Goal: Information Seeking & Learning: Understand process/instructions

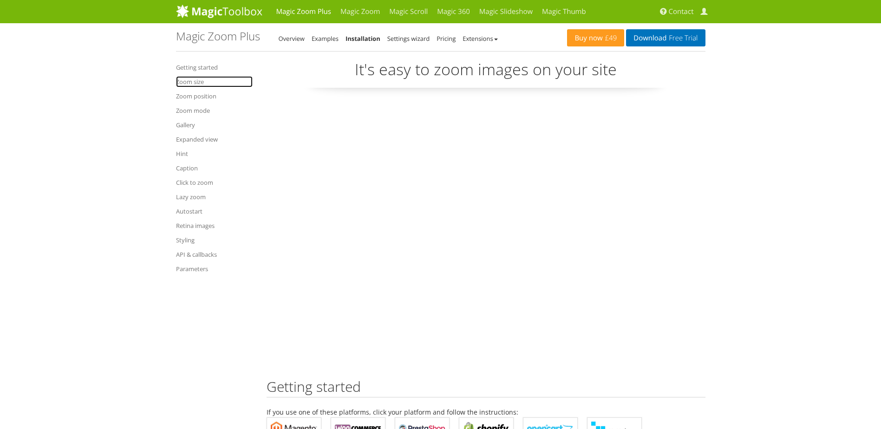
click at [199, 82] on link "Zoom size" at bounding box center [214, 81] width 77 height 11
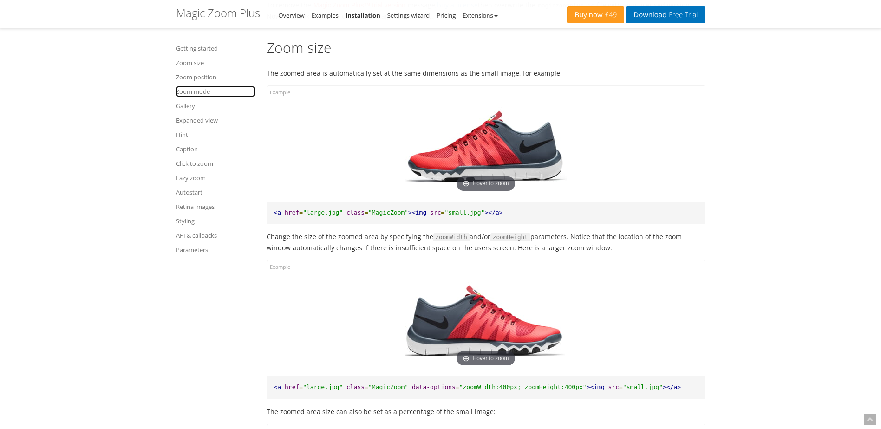
click at [202, 92] on link "Zoom mode" at bounding box center [215, 91] width 79 height 11
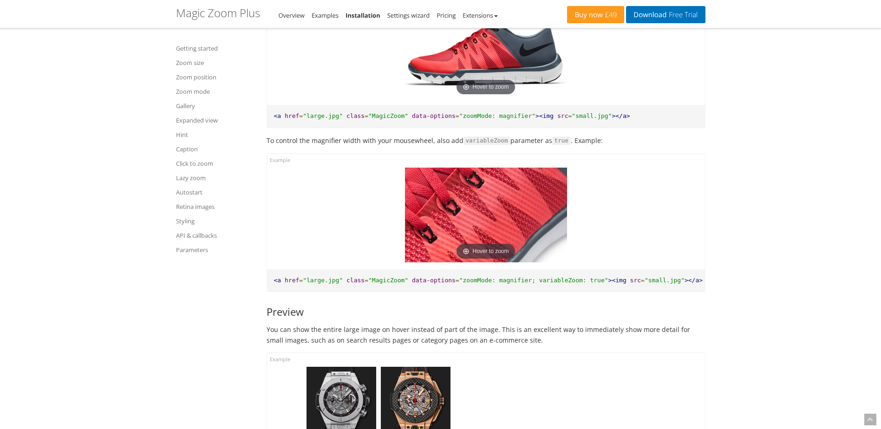
scroll to position [2866, 0]
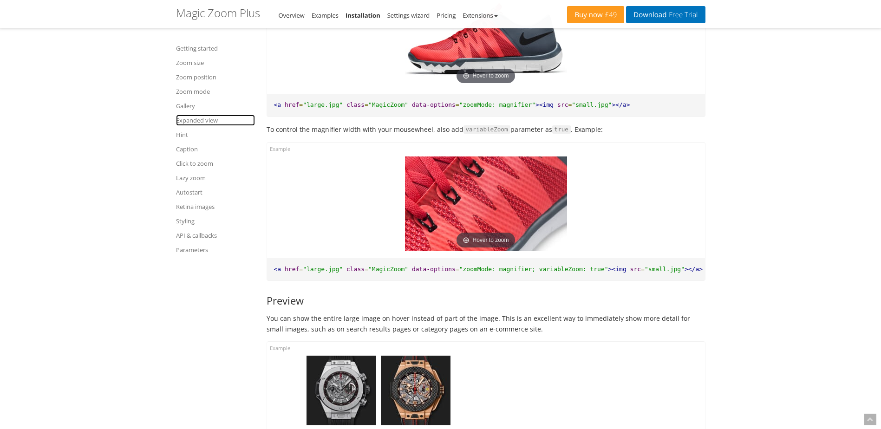
click at [203, 118] on link "Expanded view" at bounding box center [215, 120] width 79 height 11
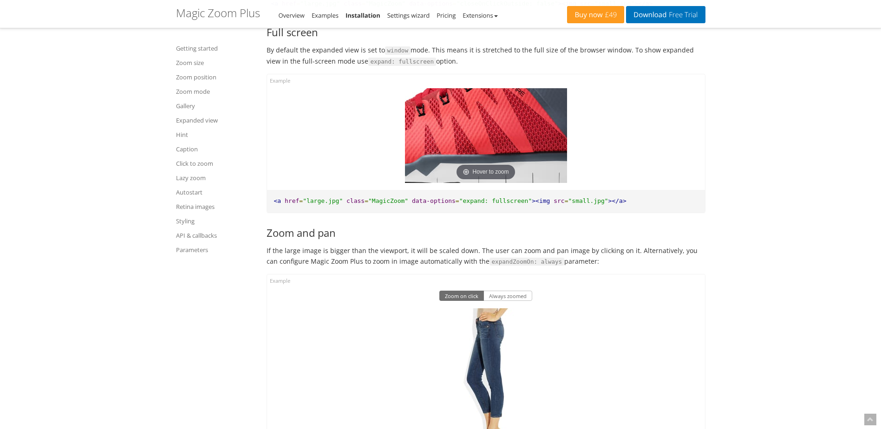
scroll to position [5313, 0]
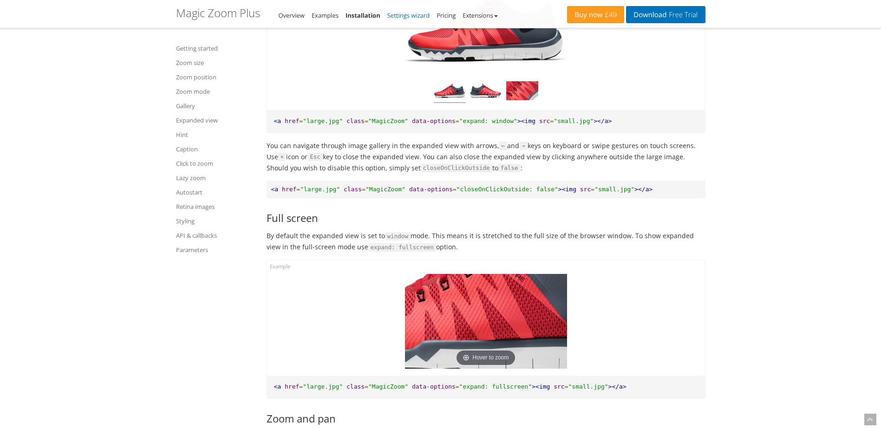
click at [414, 16] on link "Settings wizard" at bounding box center [408, 15] width 43 height 8
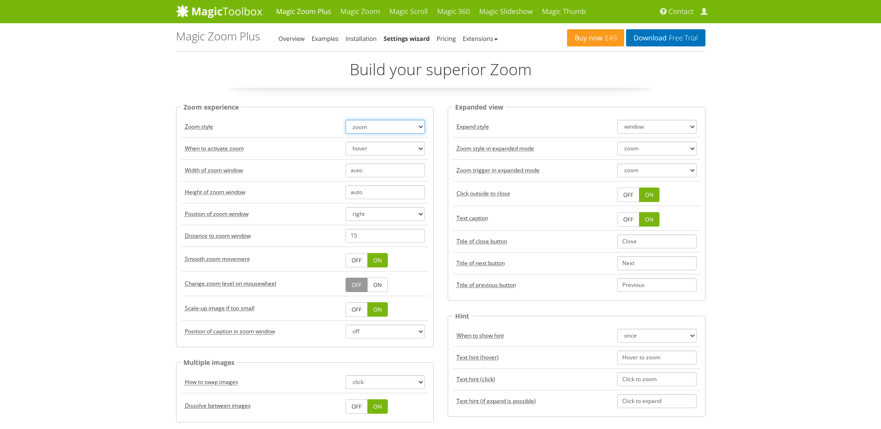
click at [413, 128] on select "zoom magnifier preview off" at bounding box center [385, 127] width 79 height 14
click at [497, 40] on link "Extensions" at bounding box center [480, 38] width 35 height 8
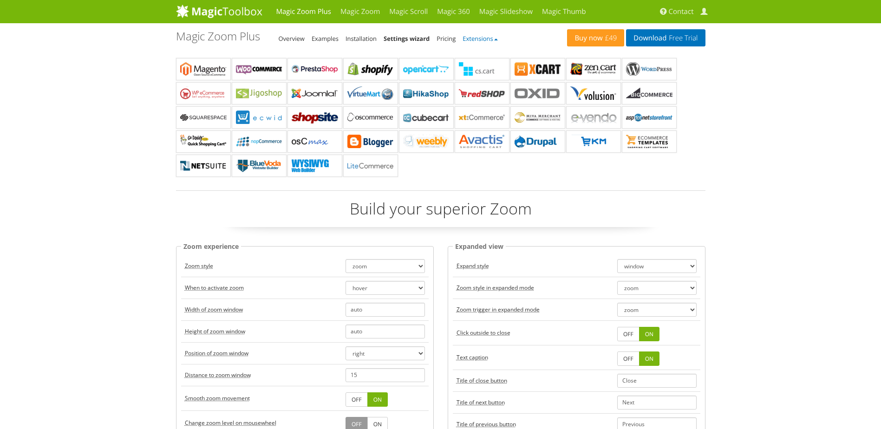
click at [497, 40] on link "Extensions" at bounding box center [480, 38] width 35 height 8
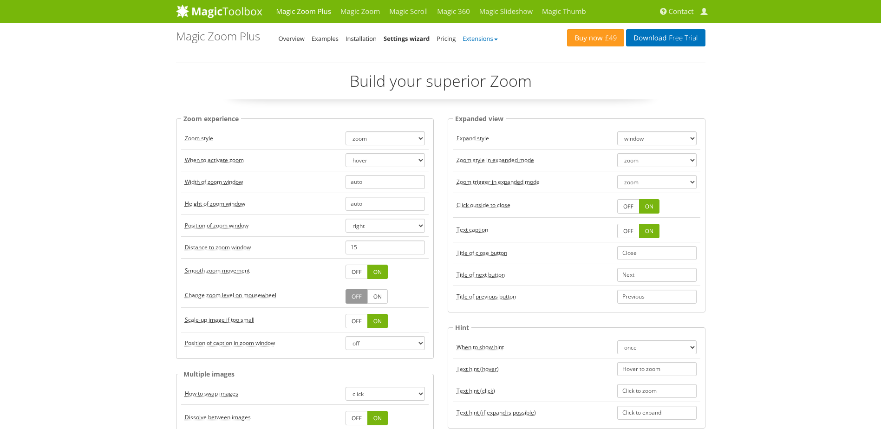
click at [497, 40] on link "Extensions" at bounding box center [480, 38] width 35 height 8
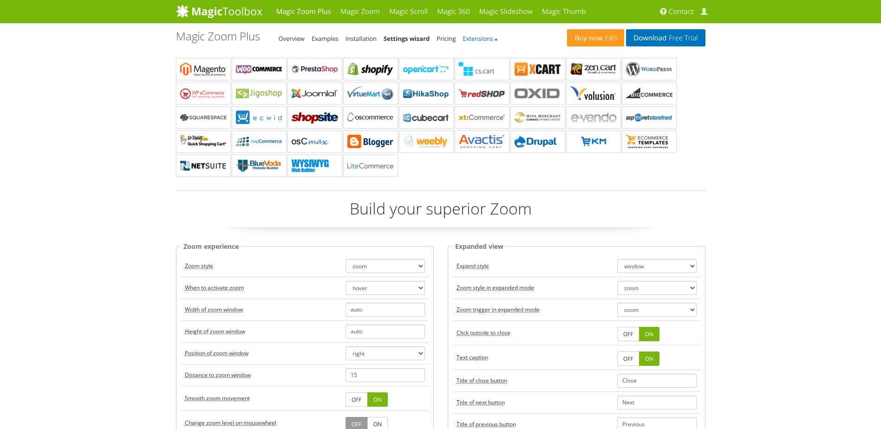
click at [497, 40] on link "Extensions" at bounding box center [480, 38] width 35 height 8
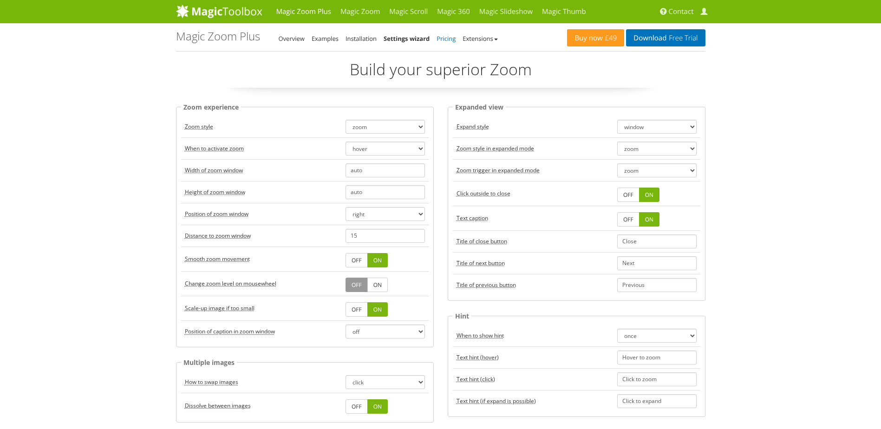
click at [450, 38] on link "Pricing" at bounding box center [446, 38] width 19 height 8
click at [410, 39] on link "Settings wizard" at bounding box center [407, 38] width 46 height 8
click at [363, 37] on link "Installation" at bounding box center [361, 38] width 31 height 8
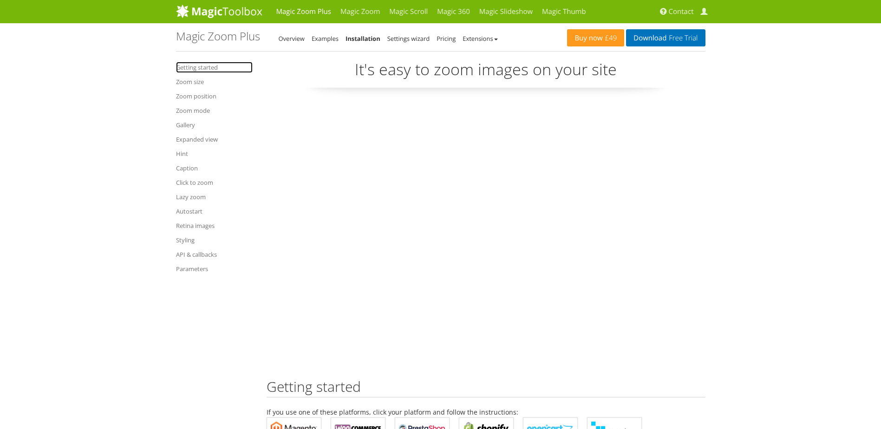
click at [190, 65] on link "Getting started" at bounding box center [214, 67] width 77 height 11
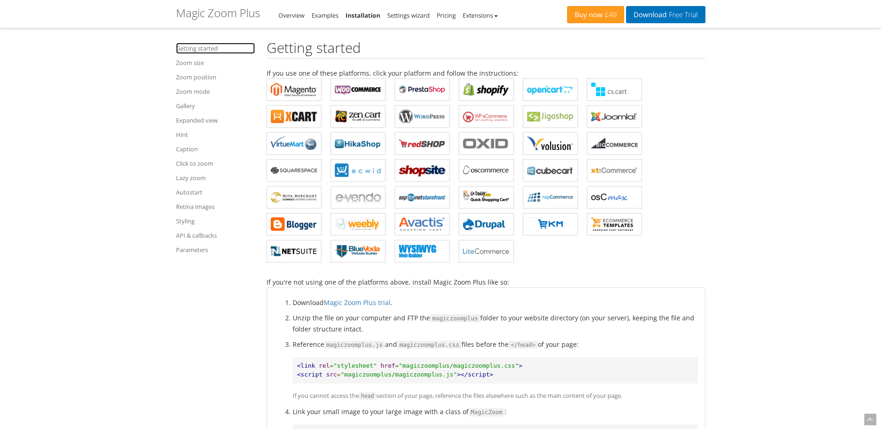
click at [195, 49] on link "Getting started" at bounding box center [215, 48] width 79 height 11
click at [477, 81] on link "Magic Zoom Plus for Shopify" at bounding box center [486, 90] width 55 height 22
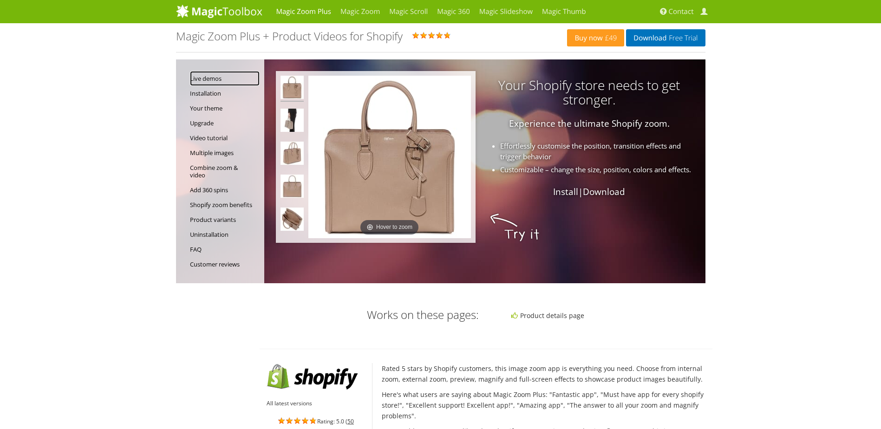
click at [209, 76] on link "Live demos" at bounding box center [225, 78] width 70 height 15
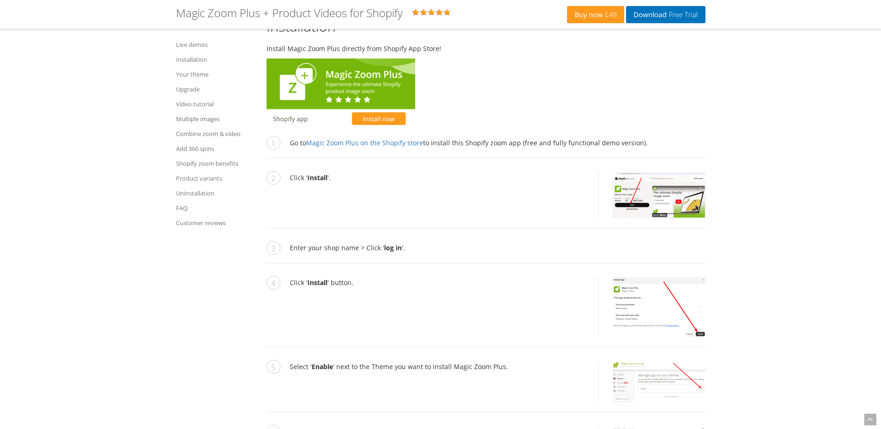
scroll to position [1628, 0]
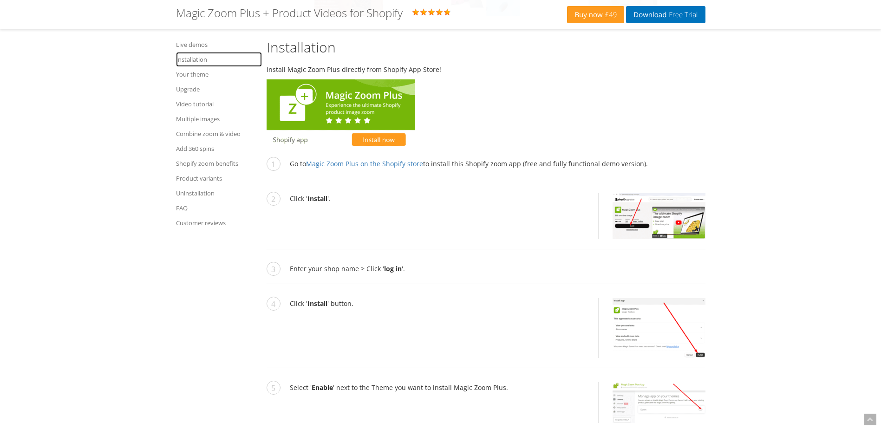
click at [190, 60] on link "Installation" at bounding box center [219, 59] width 86 height 15
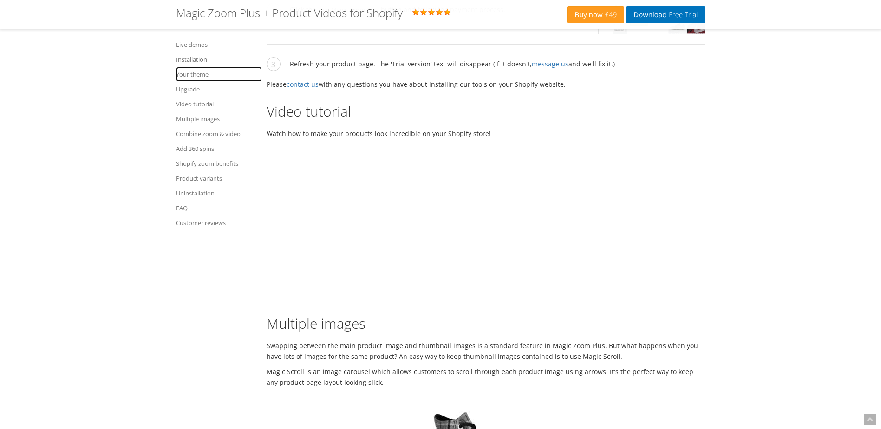
click at [181, 73] on link "Your theme" at bounding box center [219, 74] width 86 height 15
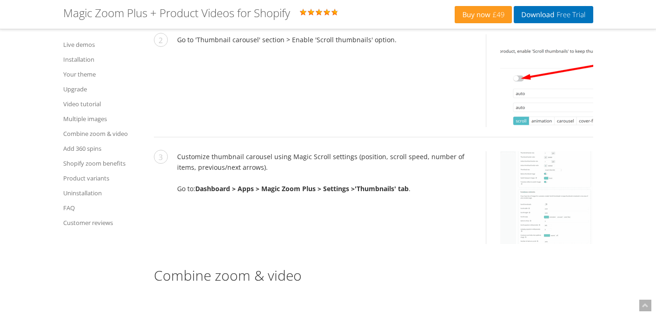
scroll to position [3454, 0]
